Goal: Task Accomplishment & Management: Use online tool/utility

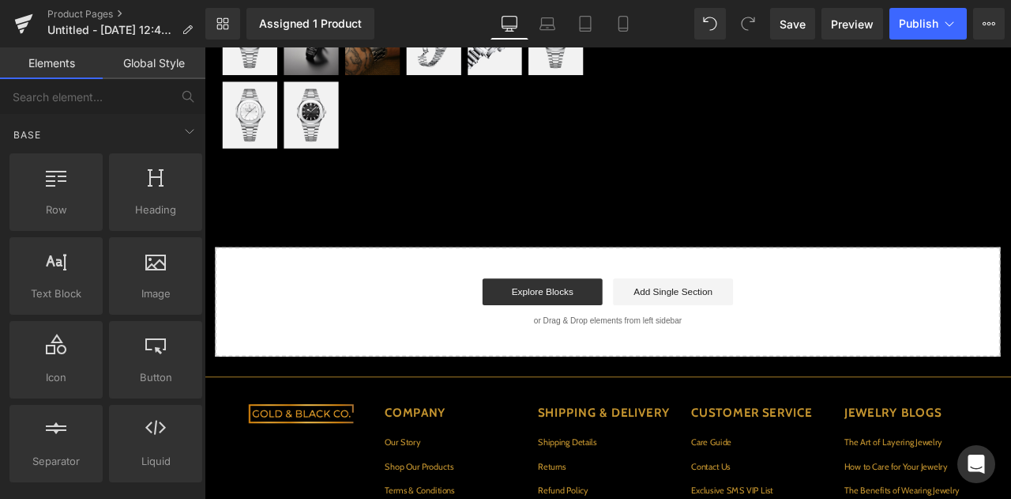
scroll to position [580, 0]
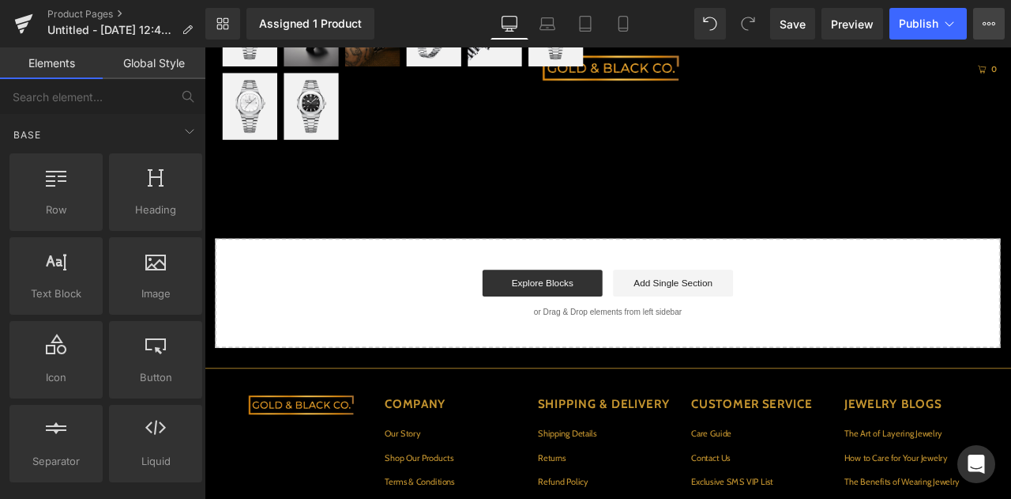
click at [992, 36] on button "Upgrade Plan View Live Page View with current Template Save Template to Library…" at bounding box center [989, 24] width 32 height 32
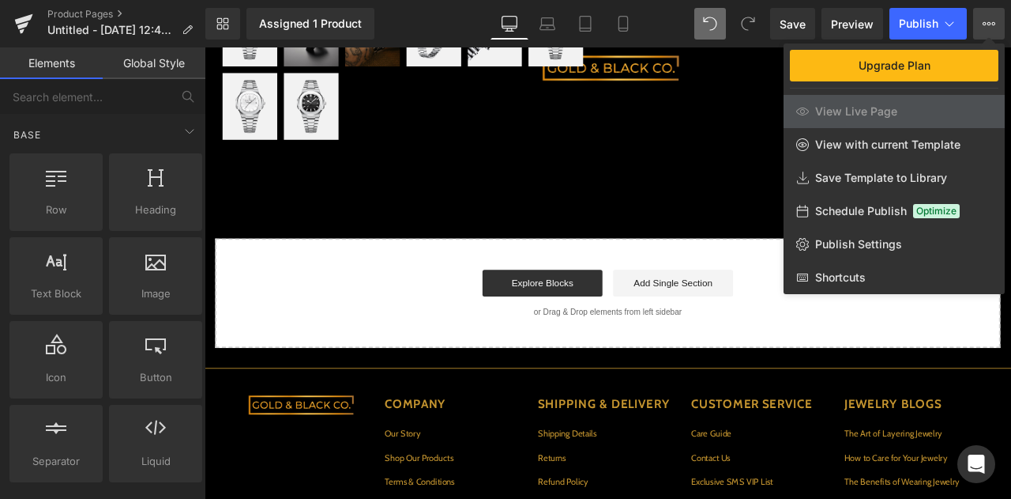
click at [727, 24] on div at bounding box center [730, 24] width 70 height 32
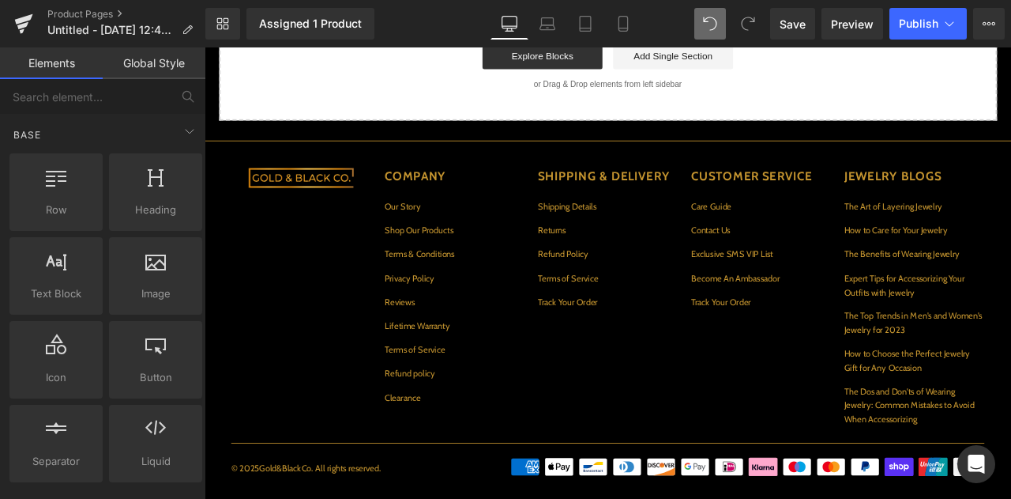
scroll to position [529, 0]
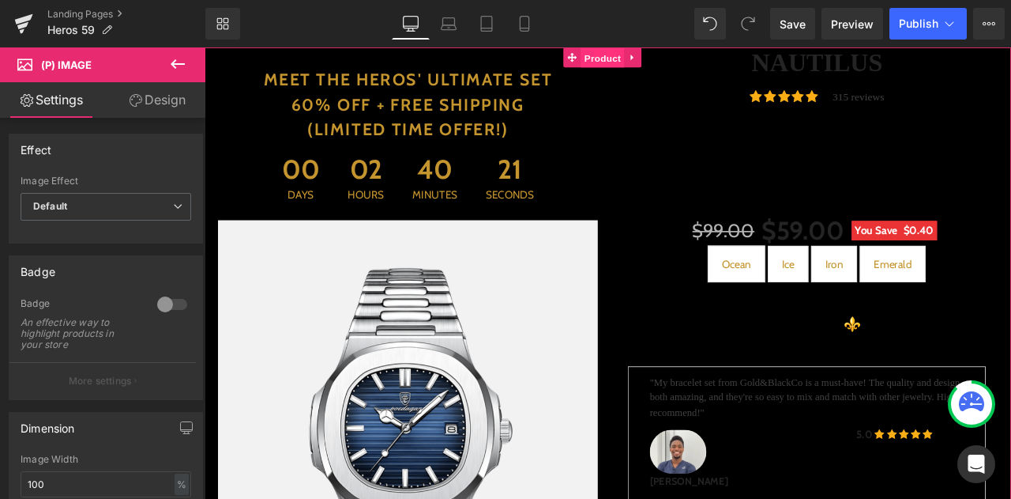
click at [666, 48] on span "Product" at bounding box center [676, 60] width 51 height 24
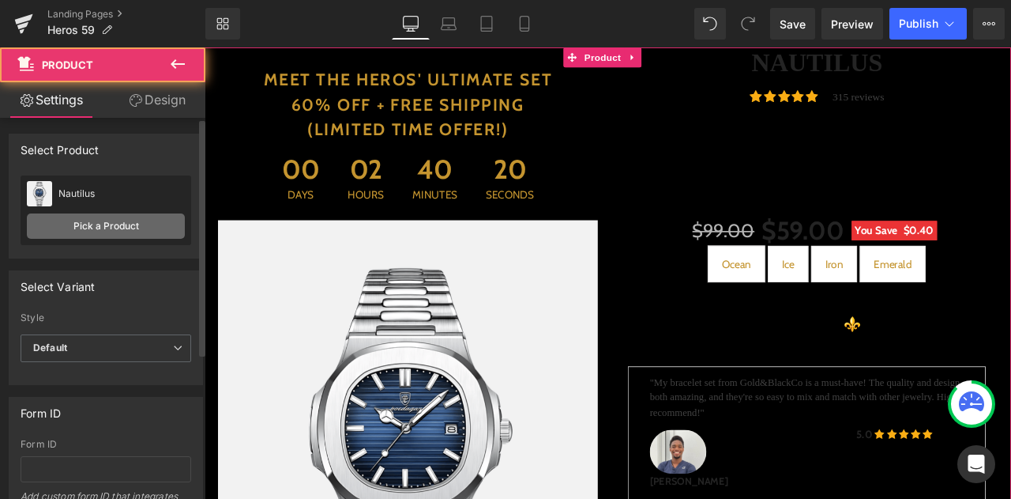
click at [130, 225] on link "Pick a Product" at bounding box center [106, 225] width 158 height 25
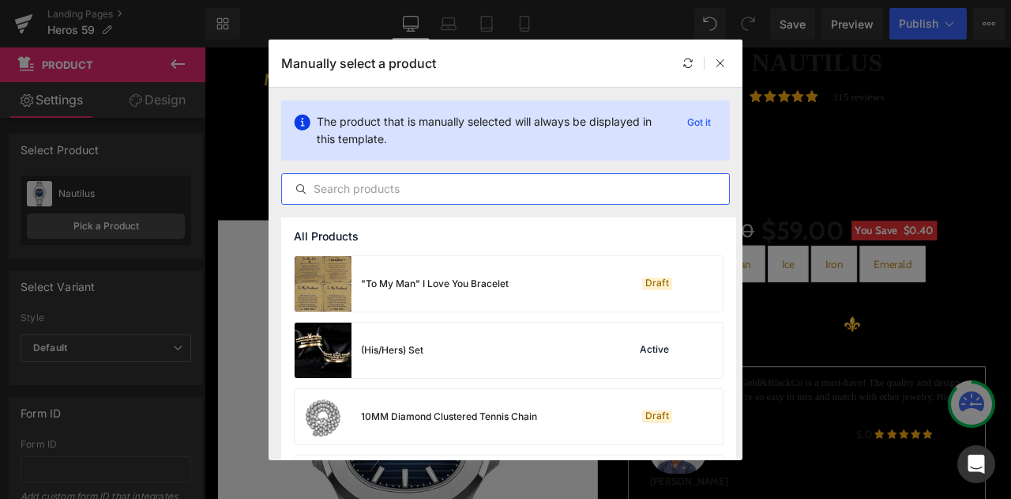
click at [469, 187] on input "text" at bounding box center [505, 188] width 447 height 19
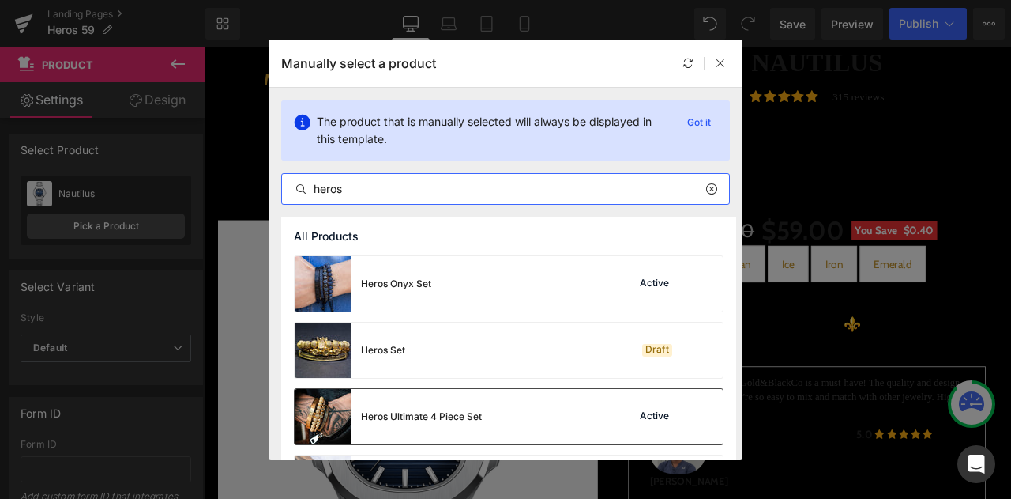
type input "heros"
click at [401, 411] on div "Heros Ultimate 4 Piece Set" at bounding box center [421, 416] width 121 height 14
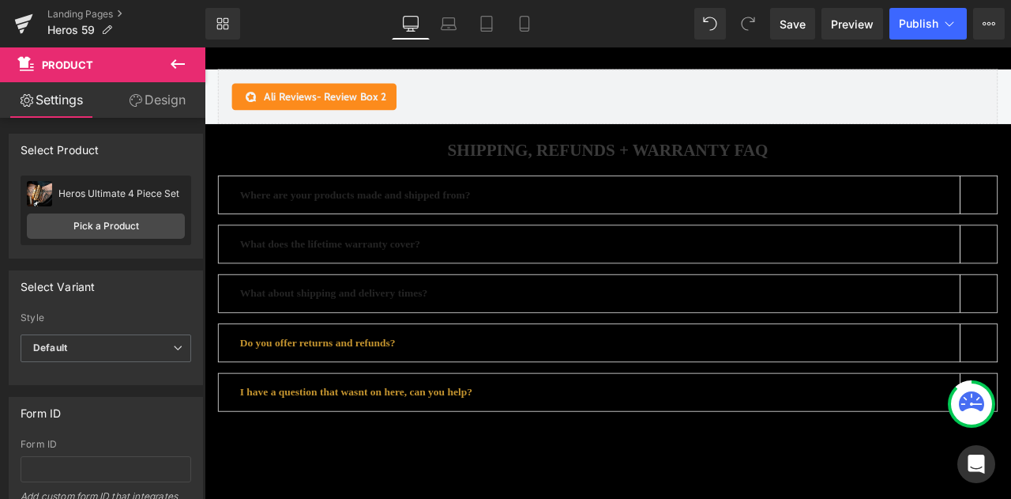
scroll to position [3581, 0]
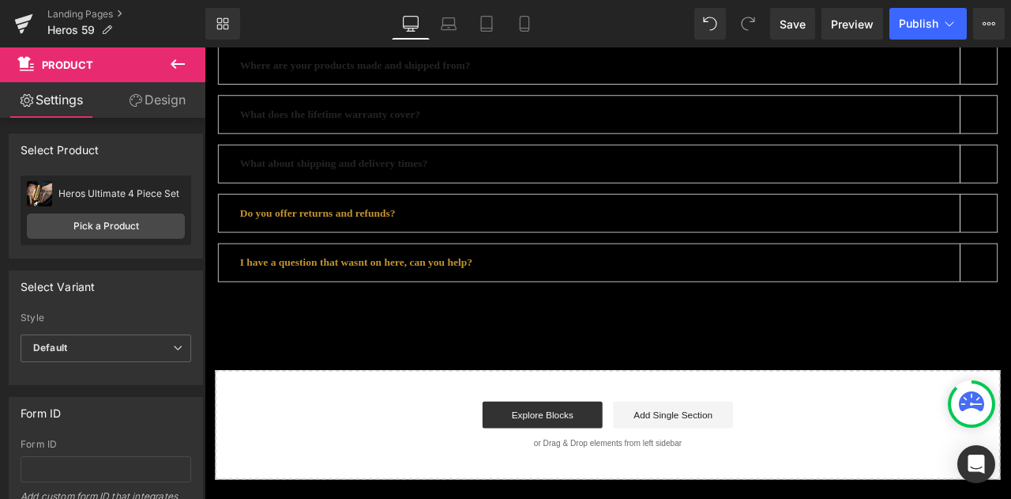
drag, startPoint x: 1153, startPoint y: 107, endPoint x: 1169, endPoint y: 529, distance: 422.2
click at [24, 21] on icon at bounding box center [24, 19] width 18 height 10
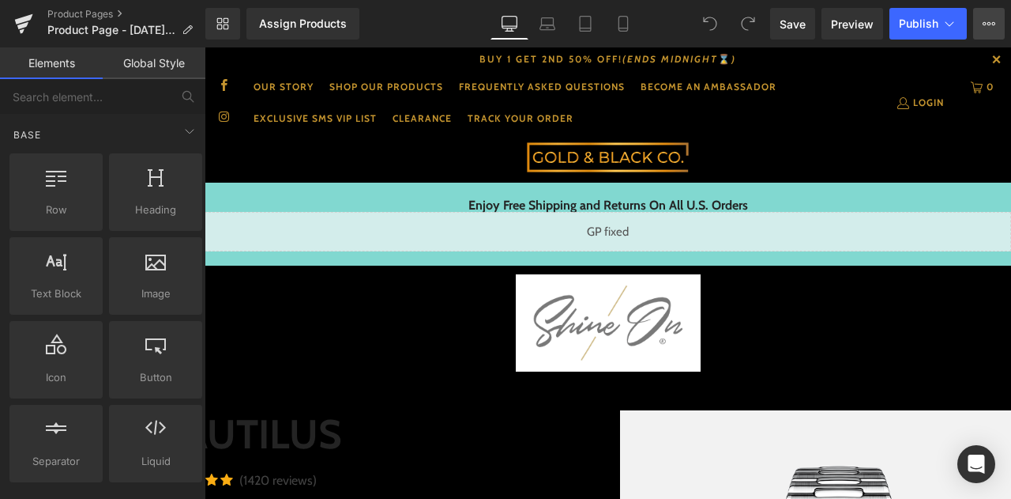
click at [981, 36] on button "Upgrade Plan View Live Page View with current Template Save Template to Library…" at bounding box center [989, 24] width 32 height 32
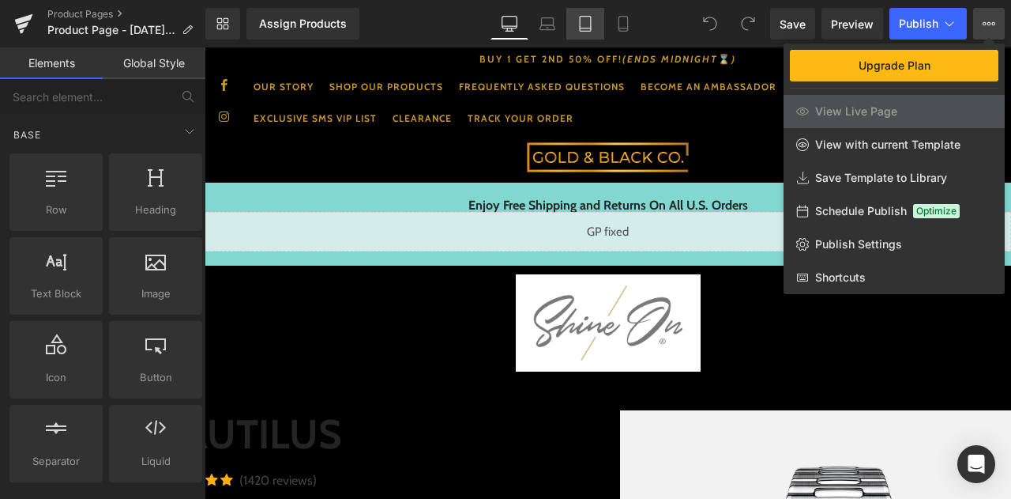
click at [590, 30] on icon at bounding box center [586, 24] width 16 height 16
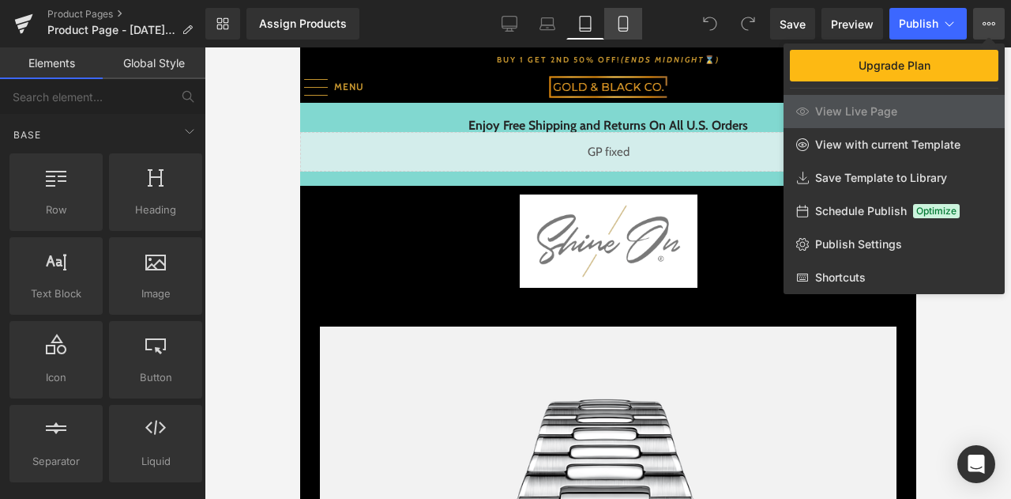
click at [627, 28] on icon at bounding box center [623, 24] width 9 height 15
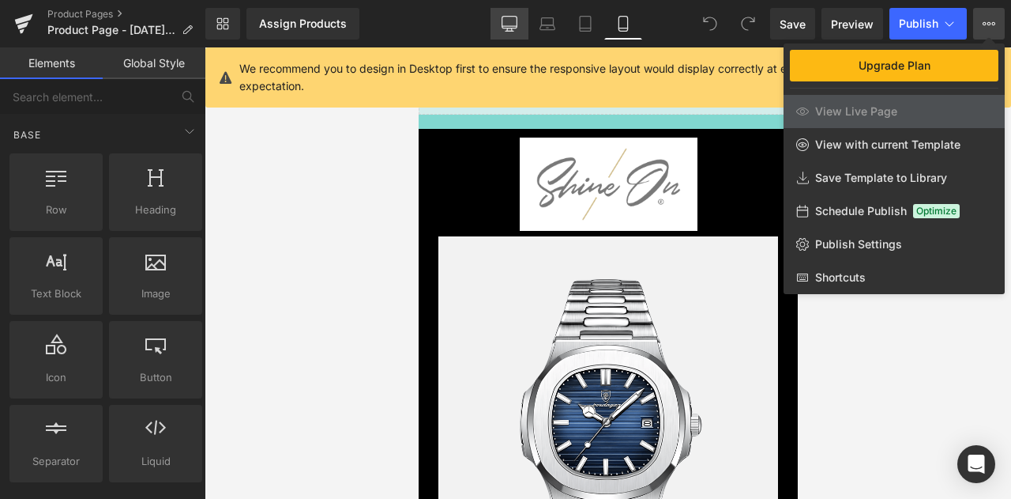
click at [514, 21] on icon at bounding box center [510, 24] width 16 height 16
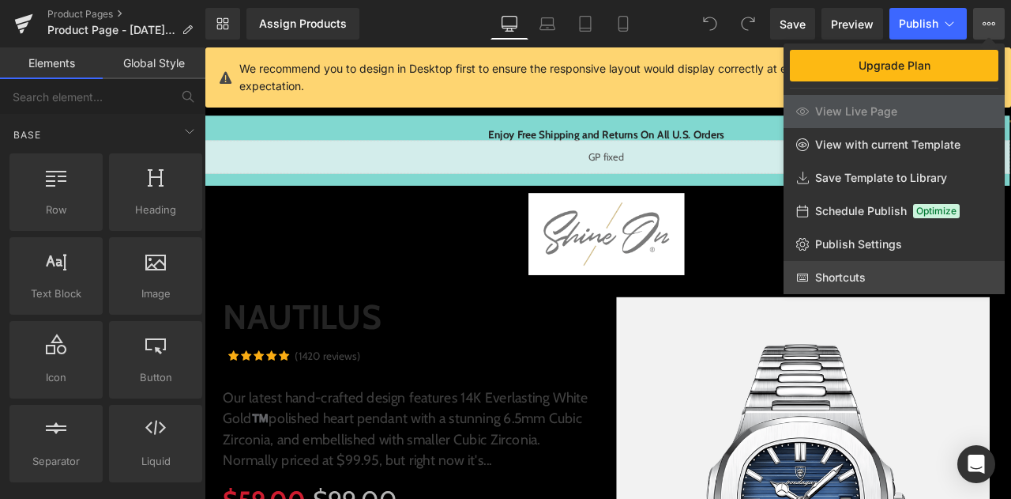
scroll to position [135, 0]
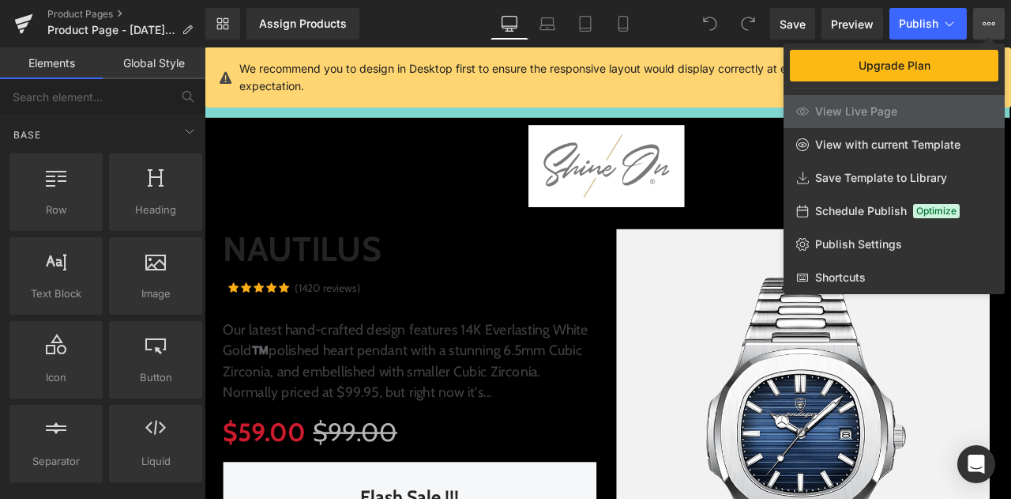
click at [408, 347] on div at bounding box center [608, 272] width 807 height 451
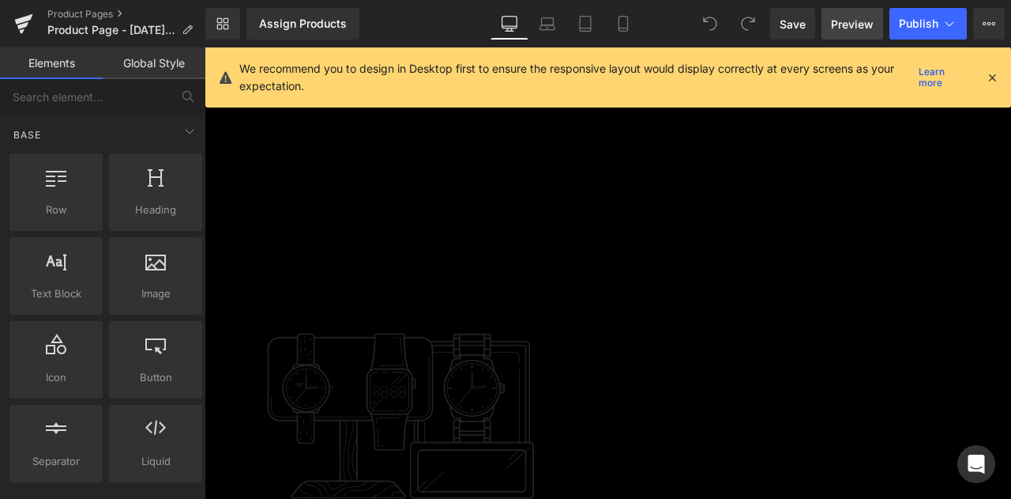
scroll to position [1843, 0]
